Goal: Information Seeking & Learning: Learn about a topic

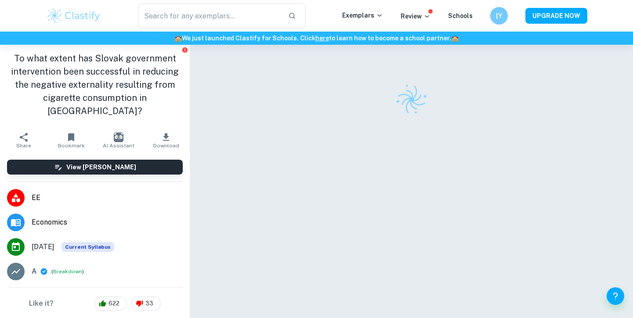
checkbox input "true"
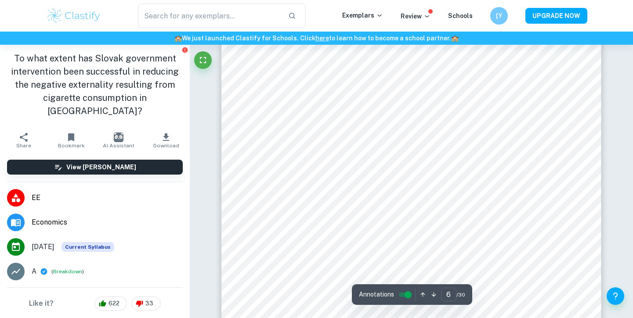
scroll to position [2691, 0]
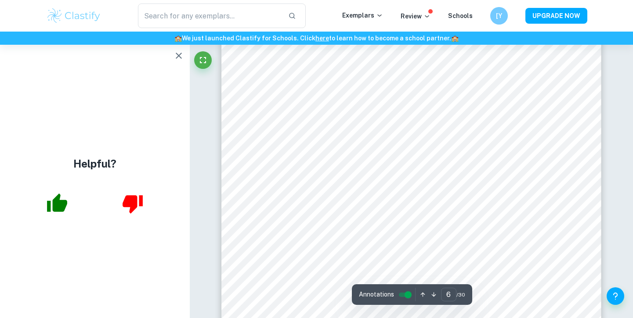
click at [181, 54] on icon "button" at bounding box center [179, 56] width 6 height 6
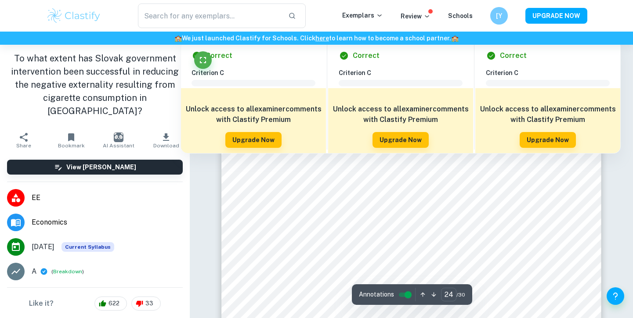
scroll to position [11676, 0]
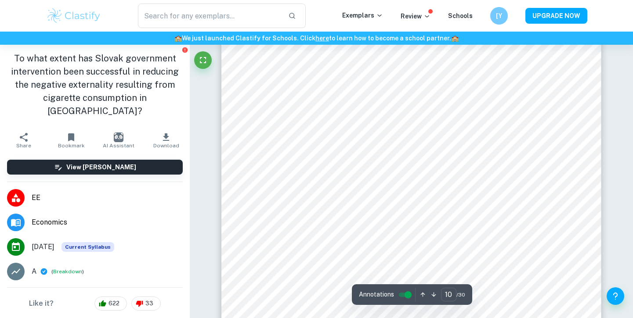
type input "9"
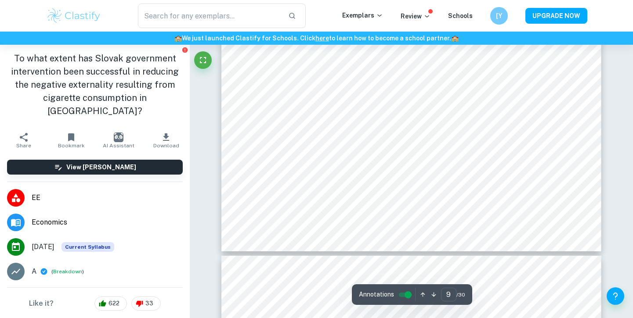
scroll to position [4407, 0]
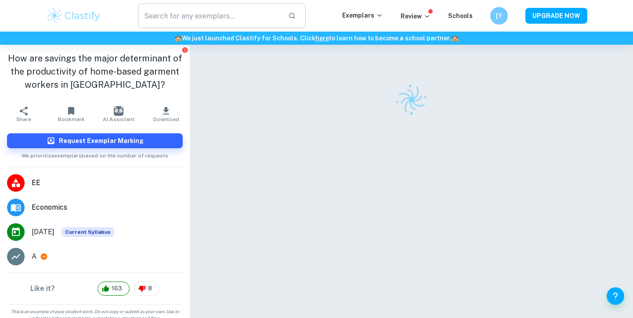
click at [212, 18] on input "text" at bounding box center [210, 16] width 144 height 25
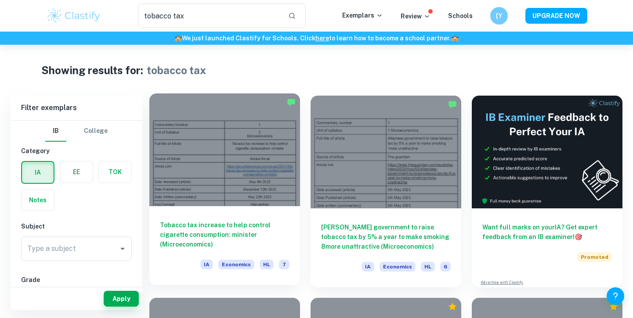
click at [220, 166] on div at bounding box center [224, 150] width 151 height 113
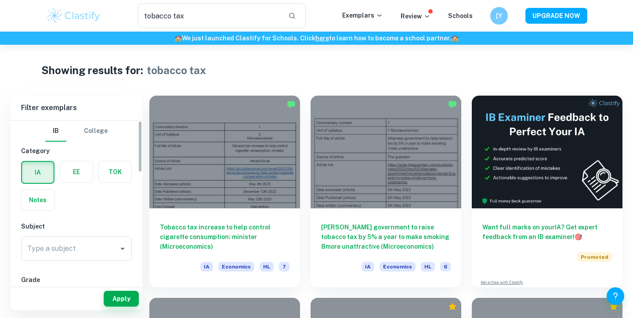
click at [65, 175] on label "button" at bounding box center [76, 172] width 33 height 21
click at [0, 0] on input "radio" at bounding box center [0, 0] width 0 height 0
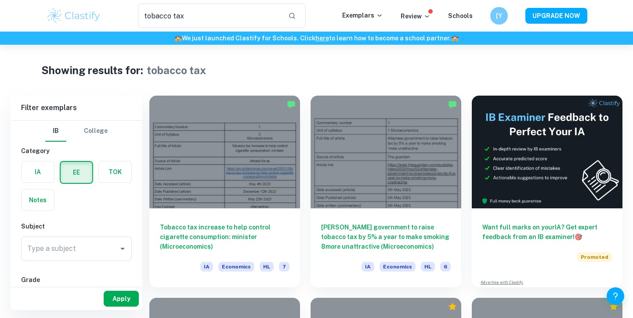
click at [128, 300] on button "Apply" at bounding box center [121, 299] width 35 height 16
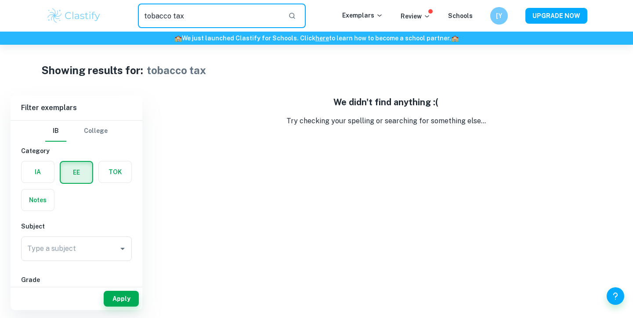
drag, startPoint x: 201, startPoint y: 15, endPoint x: 104, endPoint y: 13, distance: 96.7
click at [104, 13] on div "tobacco tax ​" at bounding box center [221, 16] width 240 height 25
type input "i"
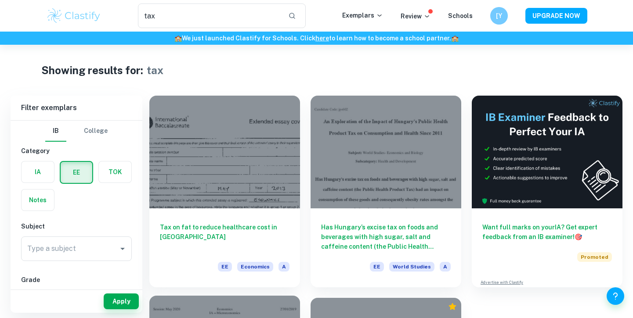
scroll to position [3, 0]
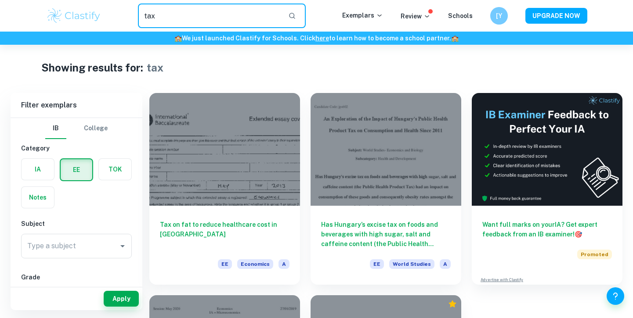
drag, startPoint x: 229, startPoint y: 18, endPoint x: 137, endPoint y: 16, distance: 91.4
click at [137, 16] on div "tax ​" at bounding box center [221, 16] width 240 height 25
type input "cigarette"
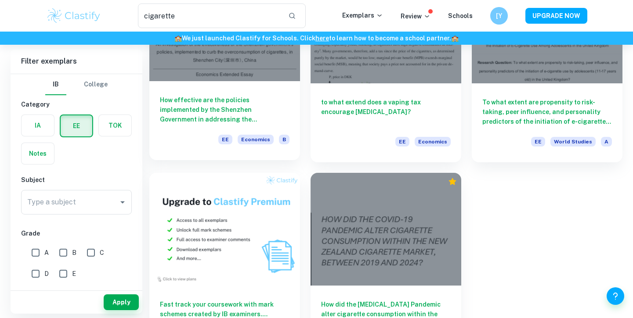
scroll to position [289, 0]
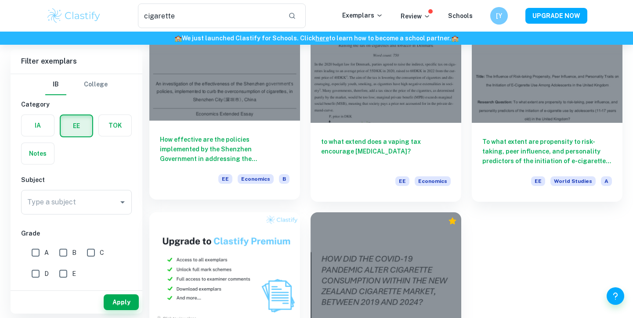
click at [248, 142] on h6 "How effective are the policies implemented by the Shenzhen Government in addres…" at bounding box center [225, 149] width 130 height 29
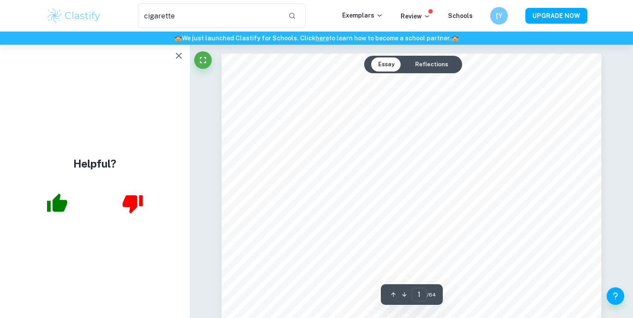
click at [179, 53] on icon "button" at bounding box center [178, 56] width 11 height 11
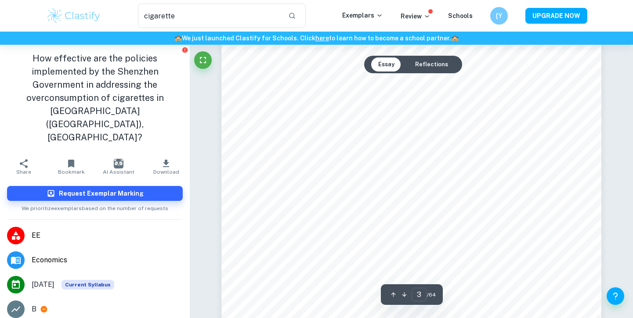
scroll to position [979, 0]
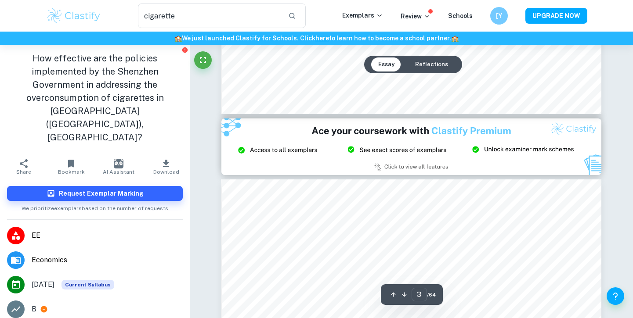
type input "2"
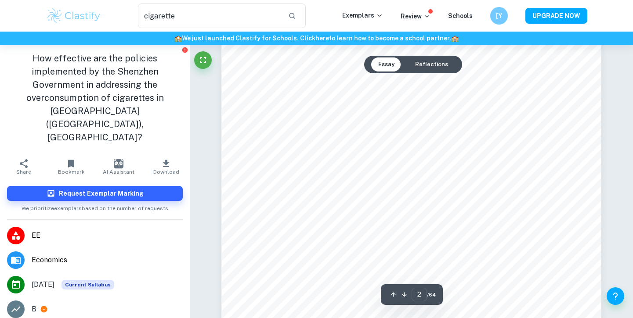
scroll to position [646, 0]
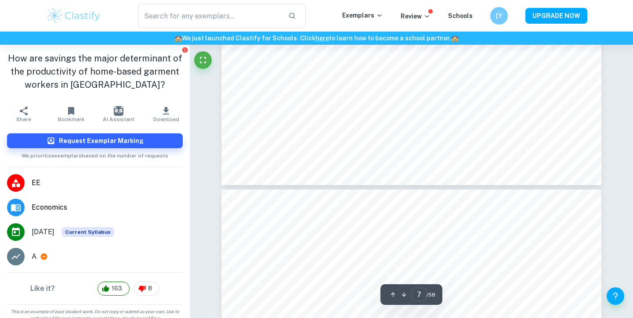
scroll to position [3478, 0]
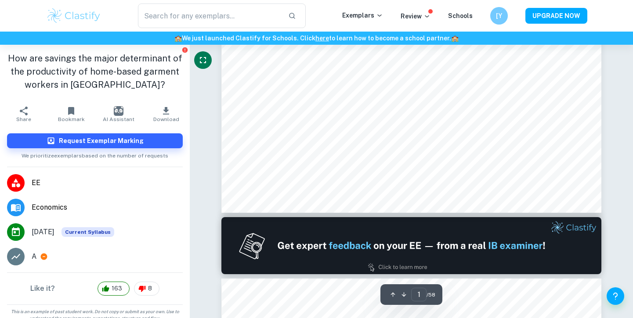
type input "2"
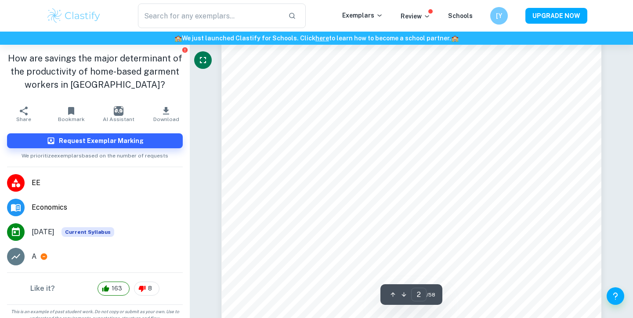
scroll to position [700, 0]
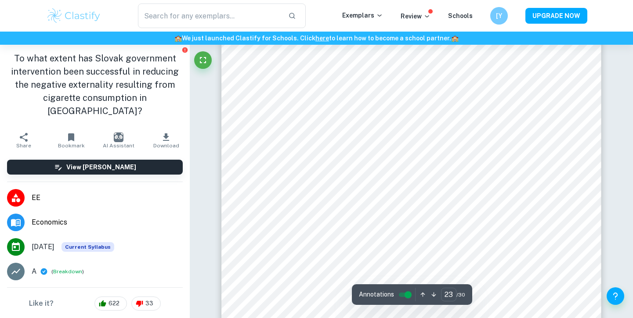
scroll to position [11035, 0]
